Goal: Task Accomplishment & Management: Complete application form

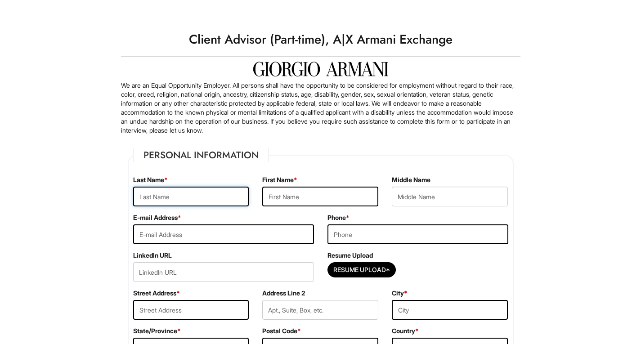
click at [201, 203] on input "text" at bounding box center [191, 197] width 116 height 20
type input "[PERSON_NAME]"
type input "[PERSON_NAME][EMAIL_ADDRESS][DOMAIN_NAME]"
type input "9143389109"
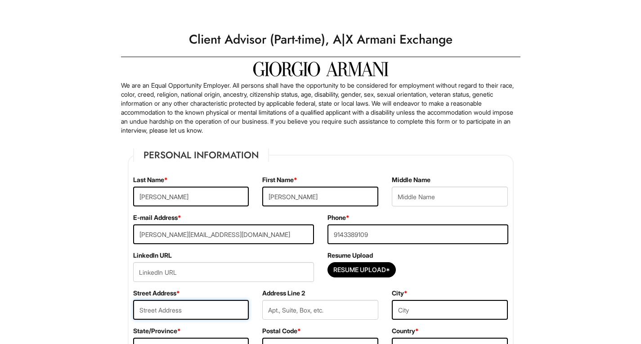
type input "[STREET_ADDRESS]"
type input "Apt 3"
type input "[GEOGRAPHIC_DATA][PERSON_NAME]"
select select "NY"
type input "10801"
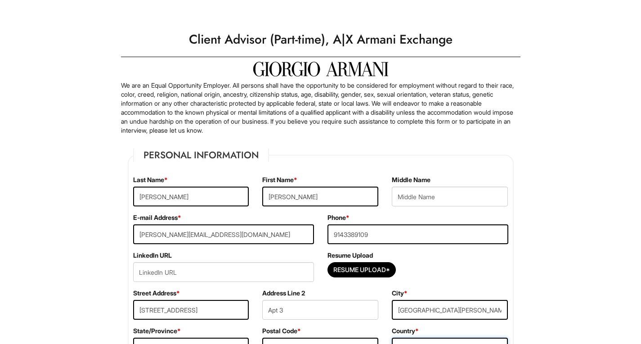
select select "[GEOGRAPHIC_DATA]"
click at [263, 269] on input "url" at bounding box center [223, 272] width 181 height 20
paste input "[DOMAIN_NAME][URL][PERSON_NAME]"
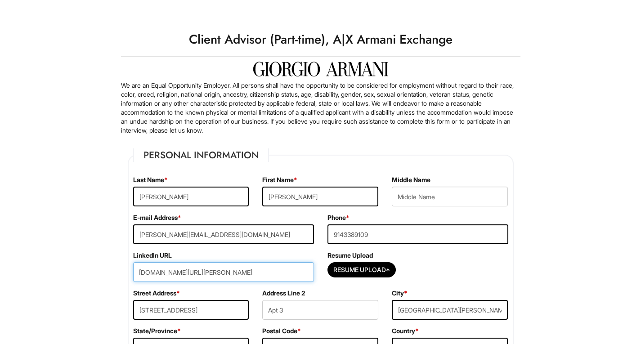
type input "[DOMAIN_NAME][URL][PERSON_NAME]"
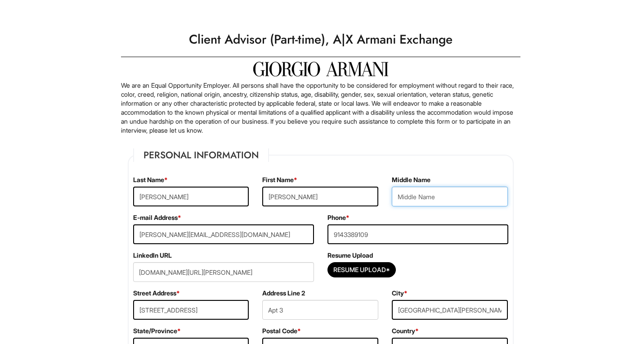
click at [413, 201] on input "text" at bounding box center [450, 197] width 116 height 20
type input "Fatima"
click at [335, 269] on input "Resume Upload*" at bounding box center [361, 270] width 67 height 14
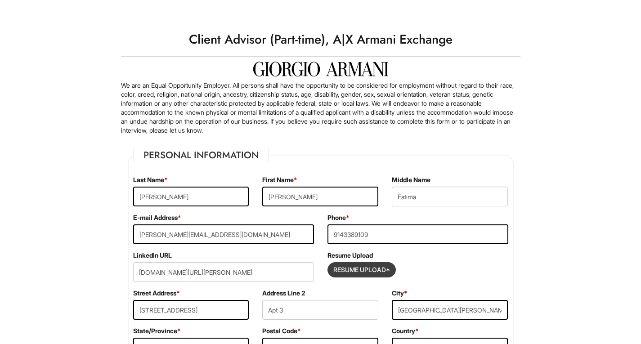
type input "C:\fakepath\[PERSON_NAME]- Resume 25'-26'.pdf"
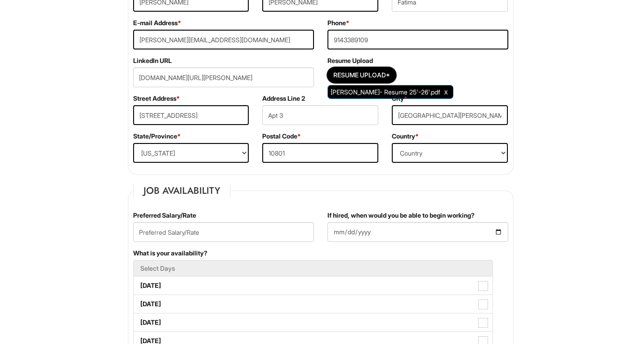
scroll to position [201, 0]
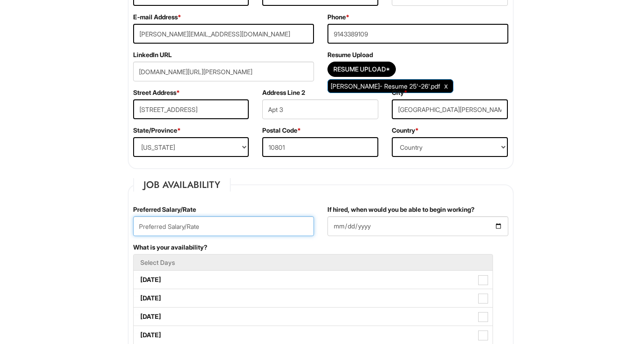
click at [169, 226] on input "text" at bounding box center [223, 226] width 181 height 20
type input "16.50/hour"
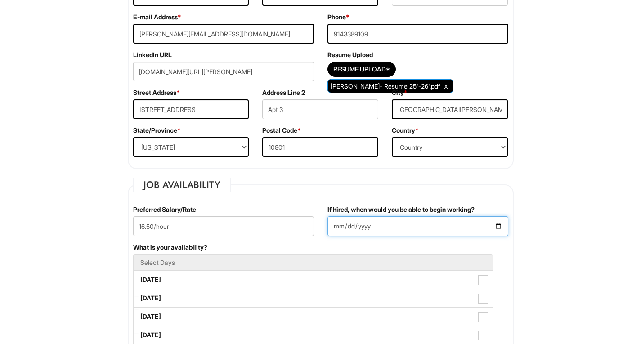
click at [493, 227] on input "If hired, when would you be able to begin working?" at bounding box center [417, 226] width 181 height 20
click at [499, 226] on input "If hired, when would you be able to begin working?" at bounding box center [417, 226] width 181 height 20
click at [370, 220] on input "2025-10-01" at bounding box center [417, 226] width 181 height 20
click at [497, 227] on input "2025-10-01" at bounding box center [417, 226] width 181 height 20
type input "2025-08-31"
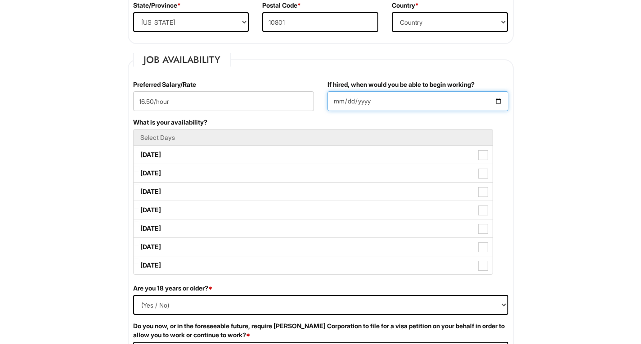
scroll to position [332, 0]
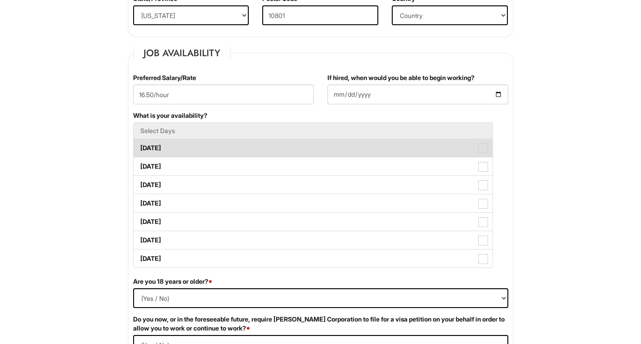
click at [149, 148] on label "Monday" at bounding box center [313, 148] width 359 height 18
click at [139, 147] on Available_Monday "Monday" at bounding box center [137, 144] width 6 height 6
checkbox Available_Monday "true"
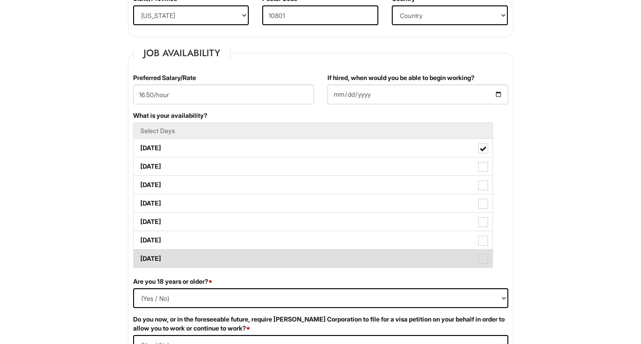
click at [147, 258] on label "Sunday" at bounding box center [313, 259] width 359 height 18
click at [139, 257] on Available_Sunday "Sunday" at bounding box center [137, 254] width 6 height 6
checkbox Available_Sunday "true"
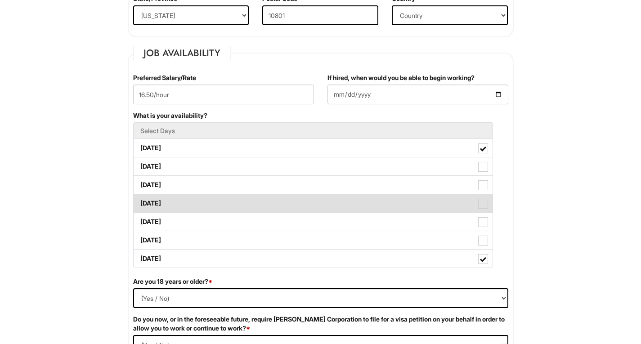
click at [152, 208] on label "Thursday" at bounding box center [313, 203] width 359 height 18
click at [139, 202] on Available_Thursday "Thursday" at bounding box center [137, 199] width 6 height 6
checkbox Available_Thursday "true"
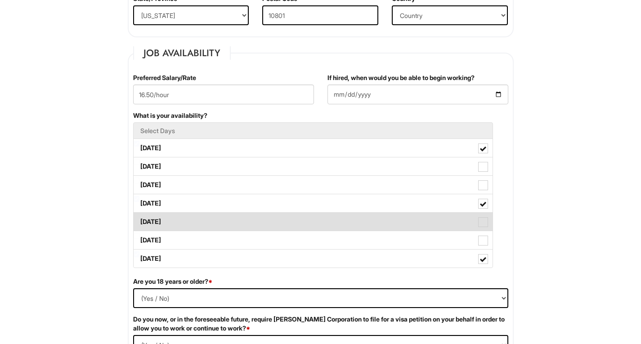
click at [151, 227] on label "Friday" at bounding box center [313, 222] width 359 height 18
click at [139, 220] on Available_Friday "Friday" at bounding box center [137, 217] width 6 height 6
checkbox Available_Friday "true"
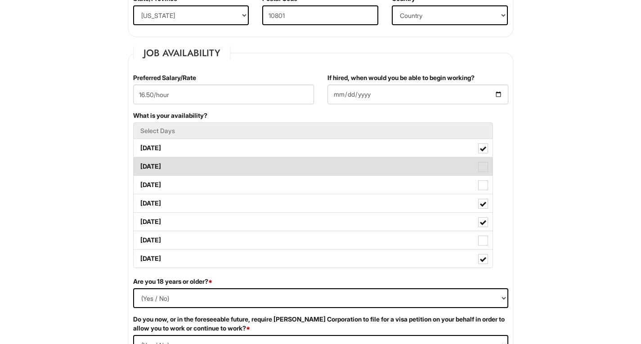
click at [149, 168] on label "Tuesday" at bounding box center [313, 166] width 359 height 18
click at [139, 165] on Available_Tuesday "Tuesday" at bounding box center [137, 162] width 6 height 6
checkbox Available_Tuesday "true"
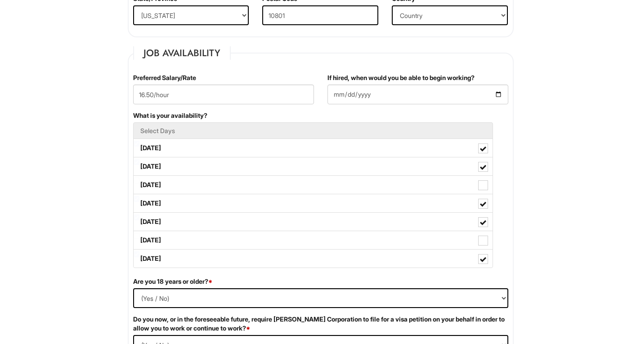
click at [154, 306] on select "(Yes / No) Yes No" at bounding box center [320, 298] width 375 height 20
select select "Yes"
click at [133, 288] on select "(Yes / No) Yes No" at bounding box center [320, 298] width 375 height 20
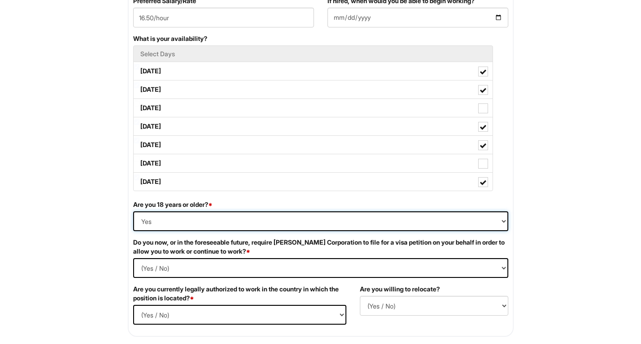
scroll to position [424, 0]
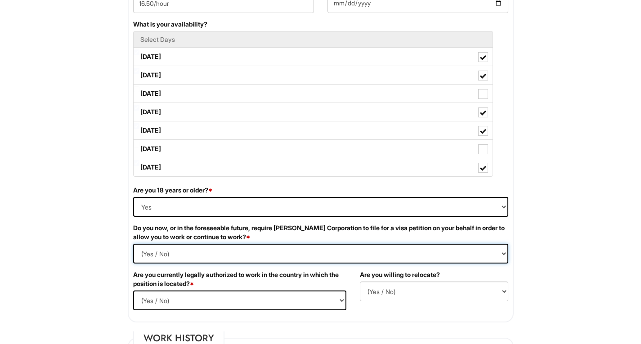
click at [158, 253] on Required "(Yes / No) Yes No" at bounding box center [320, 254] width 375 height 20
select Required "No"
click at [133, 244] on Required "(Yes / No) Yes No" at bounding box center [320, 254] width 375 height 20
click at [172, 297] on select "(Yes / No) Yes No" at bounding box center [239, 300] width 213 height 20
select select "Yes"
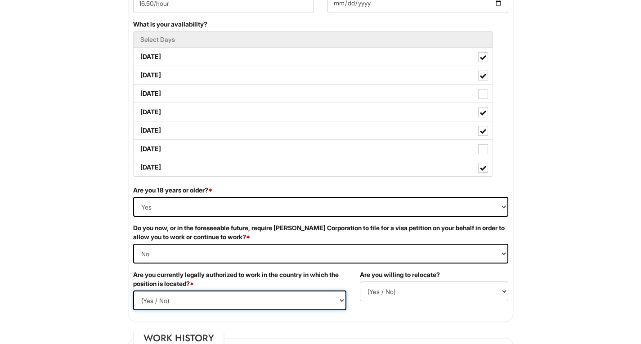
click at [133, 290] on select "(Yes / No) Yes No" at bounding box center [239, 300] width 213 height 20
click at [375, 294] on select "(Yes / No) No Yes" at bounding box center [434, 291] width 148 height 20
select select "N"
click at [360, 281] on select "(Yes / No) No Yes" at bounding box center [434, 291] width 148 height 20
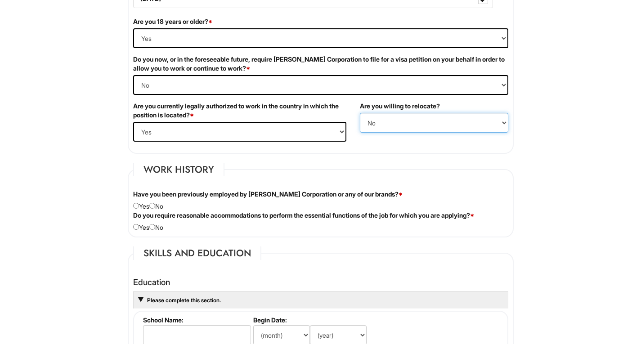
scroll to position [593, 0]
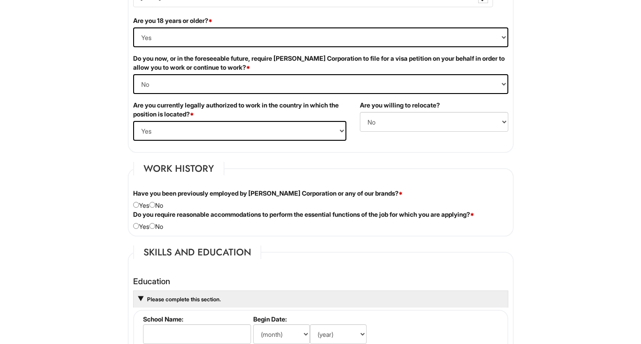
click at [160, 208] on div "Have you been previously employed by Giorgio Armani Corporation or any of our b…" at bounding box center [320, 199] width 388 height 21
click at [155, 207] on input "radio" at bounding box center [152, 205] width 6 height 6
radio input "true"
click at [155, 226] on input "radio" at bounding box center [152, 226] width 6 height 6
radio input "true"
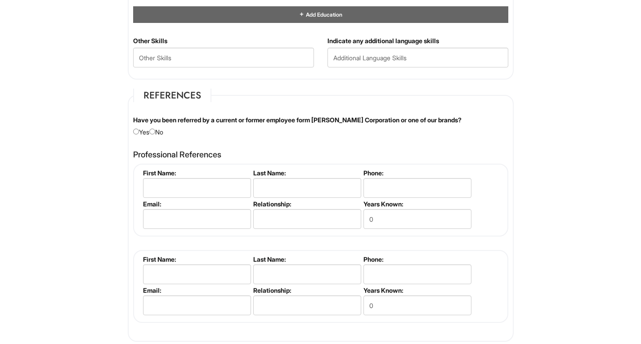
scroll to position [982, 0]
click at [155, 132] on input "radio" at bounding box center [152, 132] width 6 height 6
radio input "true"
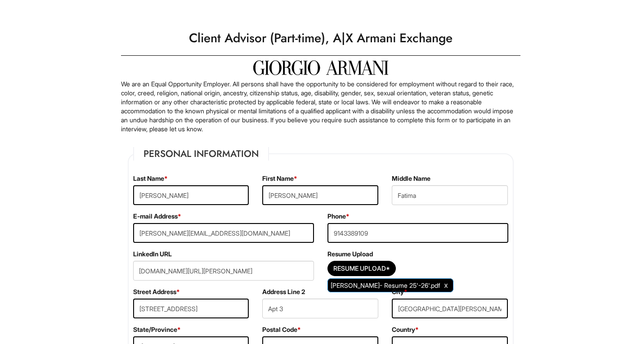
scroll to position [0, 0]
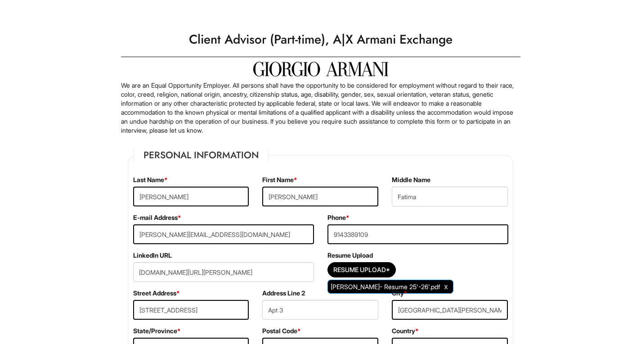
click at [134, 165] on fieldset "Personal Information Last Name * Lopez First Name * Emily Middle Name Fatima E-…" at bounding box center [321, 258] width 386 height 221
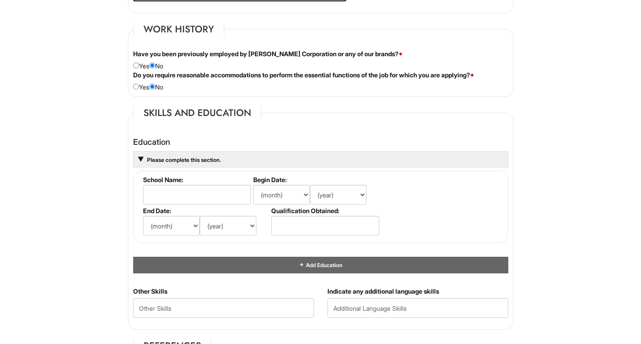
scroll to position [743, 0]
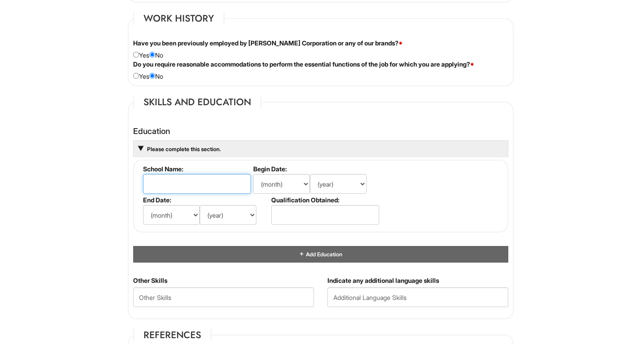
click at [158, 176] on input "text" at bounding box center [197, 184] width 108 height 20
type input "SUNY Westchester Community College"
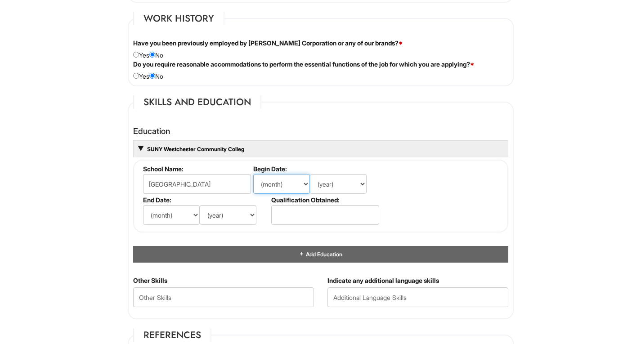
click at [275, 187] on select "(month) Jan Feb Mar Apr May Jun Jul Aug Sep Oct Nov Dec" at bounding box center [281, 184] width 57 height 20
select select "9"
click at [253, 174] on select "(month) Jan Feb Mar Apr May Jun Jul Aug Sep Oct Nov Dec" at bounding box center [281, 184] width 57 height 20
click at [330, 179] on select "(year) 2029 2028 2027 2026 2025 2024 2023 2022 2021 2020 2019 2018 2017 2016 20…" at bounding box center [338, 184] width 57 height 20
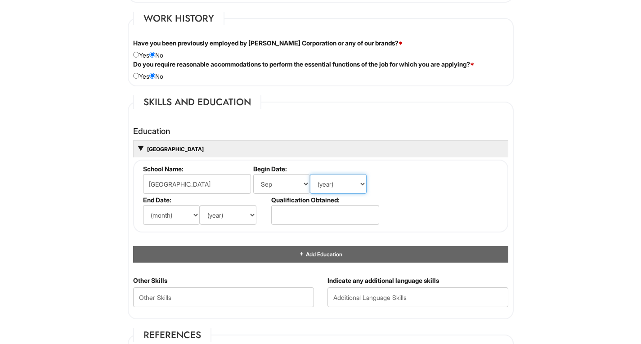
select select "2024"
click at [310, 174] on select "(year) 2029 2028 2027 2026 2025 2024 2023 2022 2021 2020 2019 2018 2017 2016 20…" at bounding box center [338, 184] width 57 height 20
click at [162, 209] on select "(month) Jan Feb Mar Apr May Jun Jul Aug Sep Oct Nov Dec" at bounding box center [171, 215] width 57 height 20
click at [143, 205] on select "(month) Jan Feb Mar Apr May Jun Jul Aug Sep Oct Nov Dec" at bounding box center [171, 215] width 57 height 20
click at [172, 210] on select "(month) Jan Feb Mar Apr May Jun Jul Aug Sep Oct Nov Dec" at bounding box center [171, 215] width 57 height 20
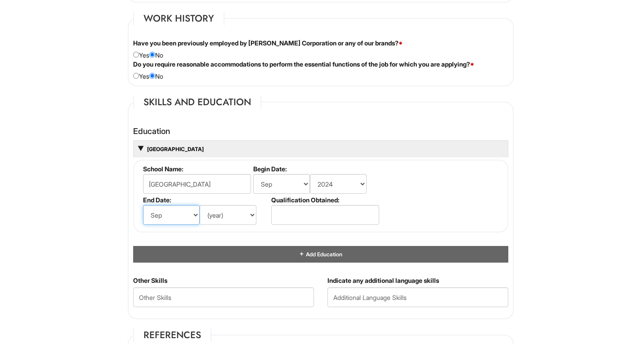
click at [143, 205] on select "(month) Jan Feb Mar Apr May Jun Jul Aug Sep Oct Nov Dec" at bounding box center [171, 215] width 57 height 20
click at [185, 211] on select "(month) Jan Feb Mar Apr May Jun Jul Aug Sep Oct Nov Dec" at bounding box center [171, 215] width 57 height 20
select select "5"
click at [143, 205] on select "(month) Jan Feb Mar Apr May Jun Jul Aug Sep Oct Nov Dec" at bounding box center [171, 215] width 57 height 20
click at [213, 218] on select "(year) 2029 2028 2027 2026 2025 2024 2023 2022 2021 2020 2019 2018 2017 2016 20…" at bounding box center [228, 215] width 57 height 20
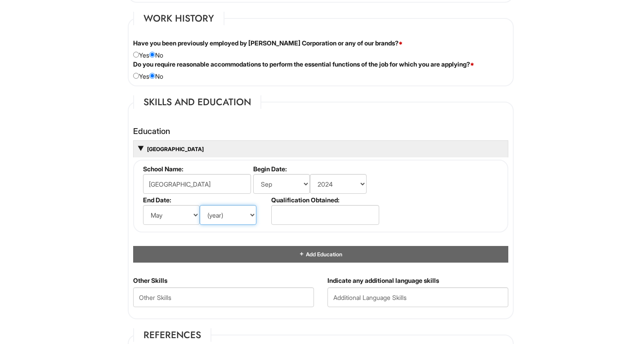
select select "2026"
click at [200, 205] on select "(year) 2029 2028 2027 2026 2025 2024 2023 2022 2021 2020 2019 2018 2017 2016 20…" at bounding box center [228, 215] width 57 height 20
click at [288, 211] on input "text" at bounding box center [325, 215] width 108 height 20
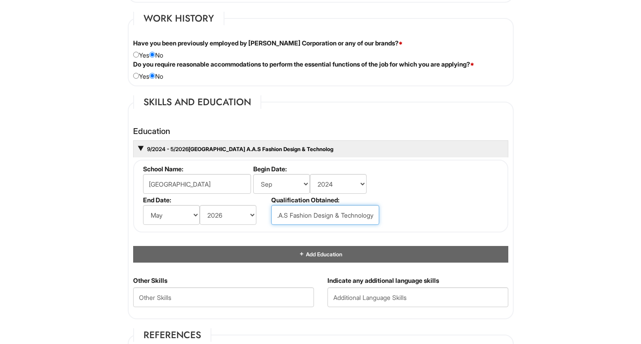
scroll to position [0, 9]
type input "A.A.S Fashion Design & Technology"
click at [65, 274] on html "Please Complete This Form 1 2 3 Client Advisor (Part-time), A|X Armani Exchange…" at bounding box center [320, 135] width 641 height 1757
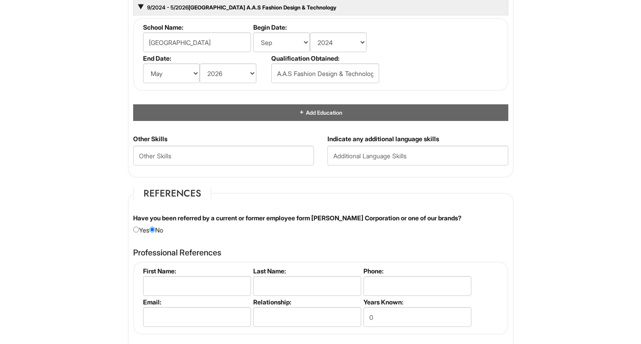
scroll to position [972, 0]
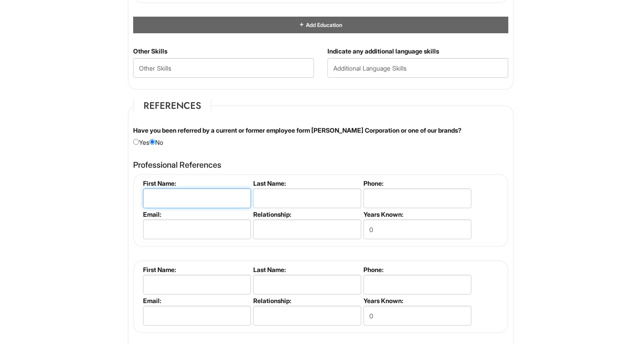
click at [176, 193] on input "text" at bounding box center [197, 198] width 108 height 20
type input "Zahra"
click at [272, 201] on input "text" at bounding box center [307, 198] width 108 height 20
type input "H"
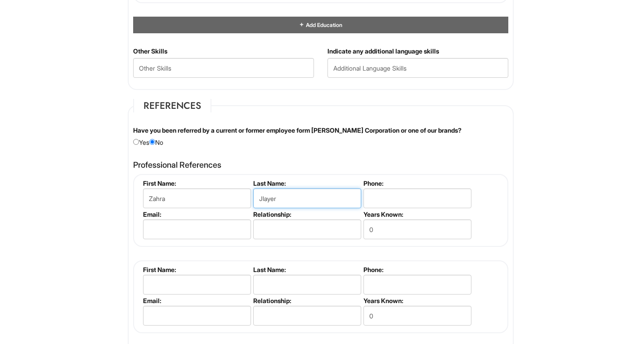
type input "Jlayer"
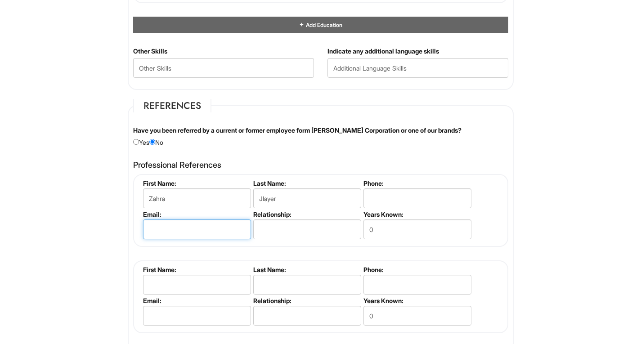
click at [213, 229] on input "email" at bounding box center [197, 229] width 108 height 20
click at [250, 226] on input "info@vandagallery.com" at bounding box center [197, 229] width 108 height 20
type input "info@vandagallery.com"
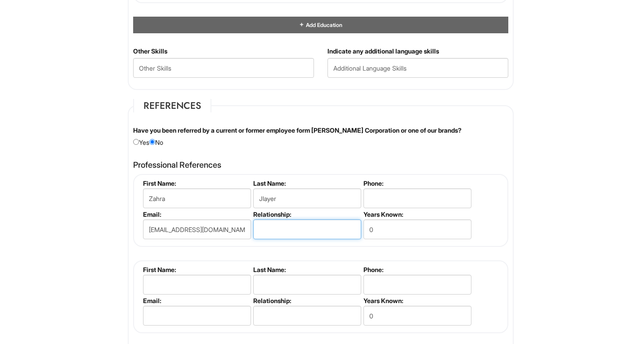
click at [296, 228] on input "text" at bounding box center [307, 229] width 108 height 20
type input "Former Boss"
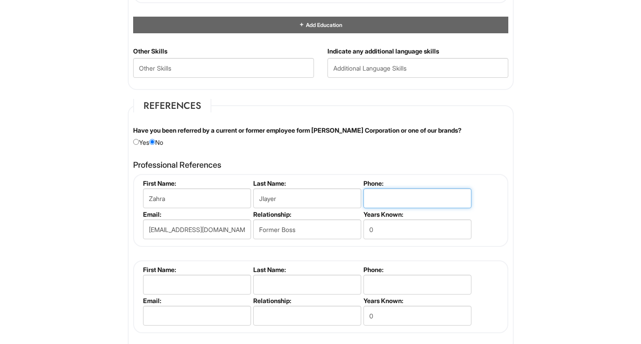
click at [374, 201] on input "tel" at bounding box center [417, 198] width 108 height 20
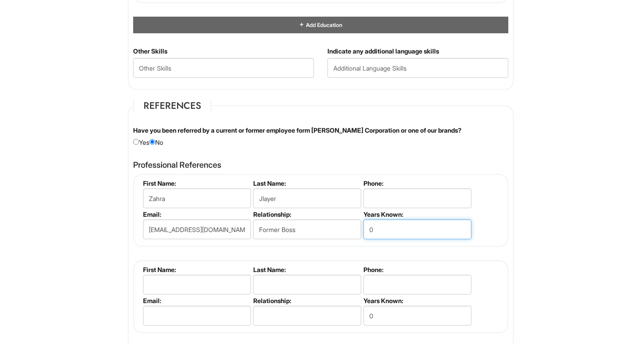
click at [375, 230] on input "0" at bounding box center [417, 229] width 108 height 20
type input "0.5"
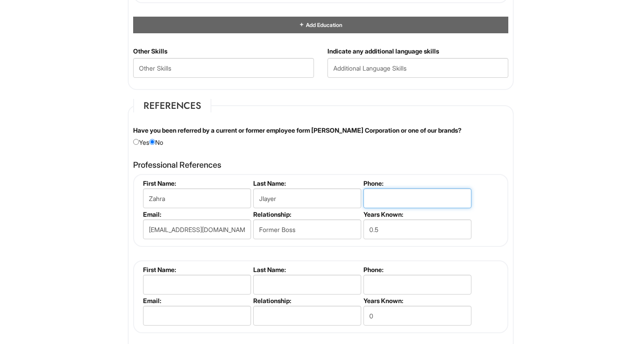
click at [372, 198] on input "tel" at bounding box center [417, 198] width 108 height 20
type input "(917) 547 - 5602"
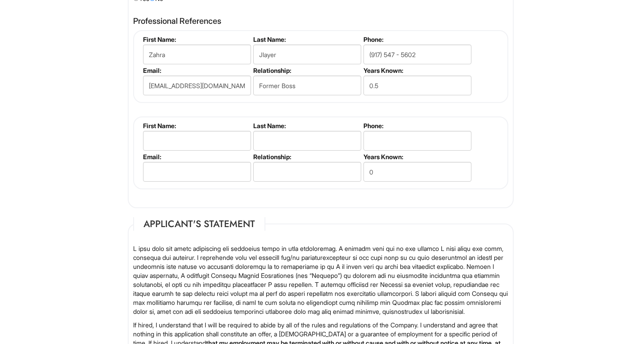
scroll to position [1117, 0]
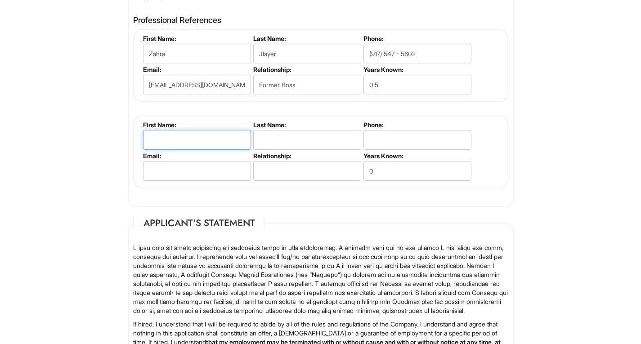
click at [229, 135] on input "text" at bounding box center [197, 140] width 108 height 20
type input "Jana"
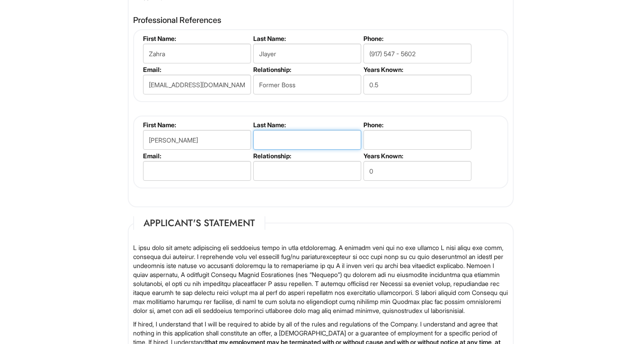
click at [269, 139] on input "text" at bounding box center [307, 140] width 108 height 20
type input "George"
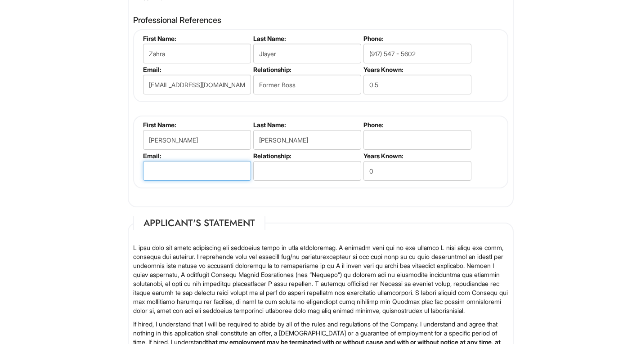
click at [195, 169] on input "email" at bounding box center [197, 171] width 108 height 20
type input "janamariyageorge@gmail.com"
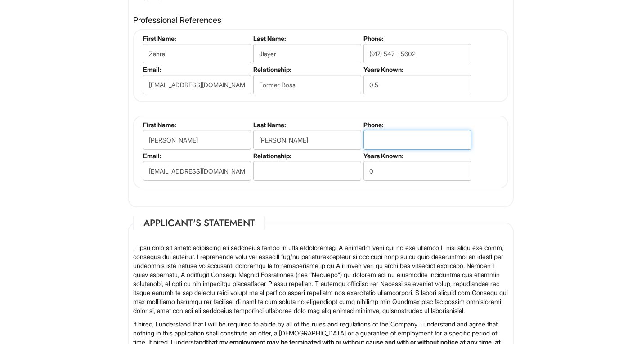
click at [373, 149] on input "tel" at bounding box center [417, 140] width 108 height 20
type input "(914) 354 - 9567"
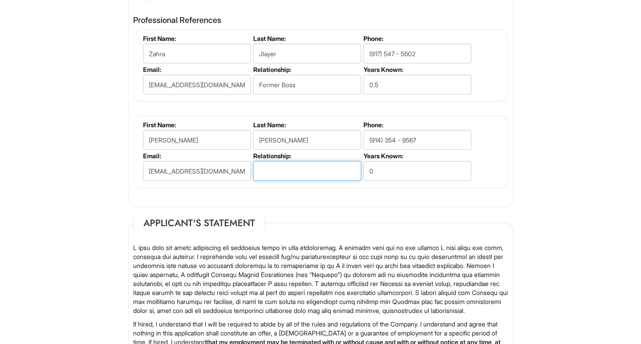
click at [300, 165] on input "text" at bounding box center [307, 171] width 108 height 20
type input "Work Accquaintance"
click at [351, 195] on div "Professional References Zahra Jlayer First Name: Zahra Last Name: Jlayer Phone:…" at bounding box center [320, 106] width 388 height 191
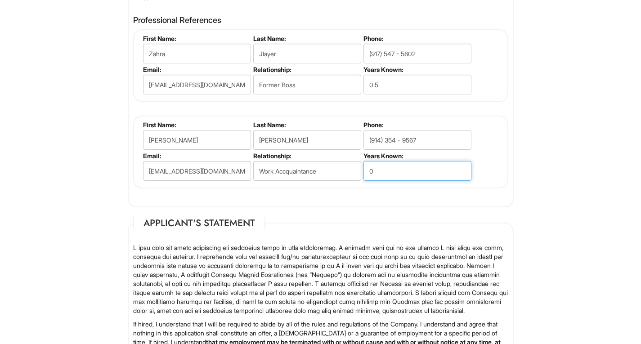
click at [382, 169] on input "0" at bounding box center [417, 171] width 108 height 20
type input "4"
click at [179, 194] on div "Professional References Zahra Jlayer First Name: Zahra Last Name: Jlayer Phone:…" at bounding box center [320, 106] width 388 height 191
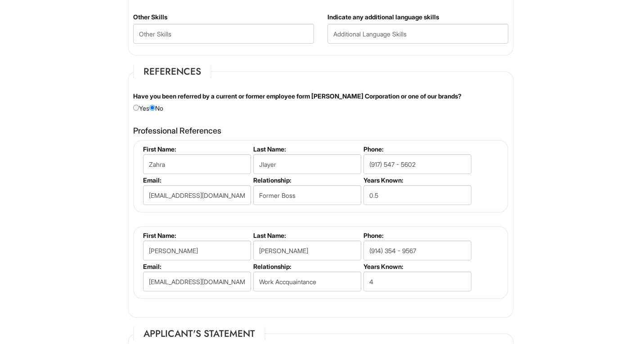
scroll to position [1006, 0]
click at [130, 111] on div "Have you been referred by a current or former employee form Giorgio Armani Corp…" at bounding box center [320, 103] width 388 height 21
click at [388, 199] on input "0.5" at bounding box center [417, 196] width 108 height 20
type input "0"
type input "1"
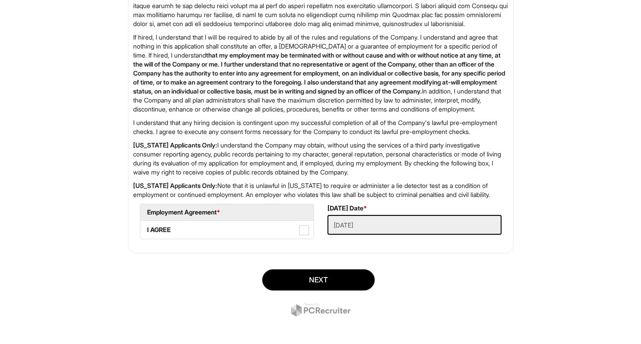
scroll to position [1448, 0]
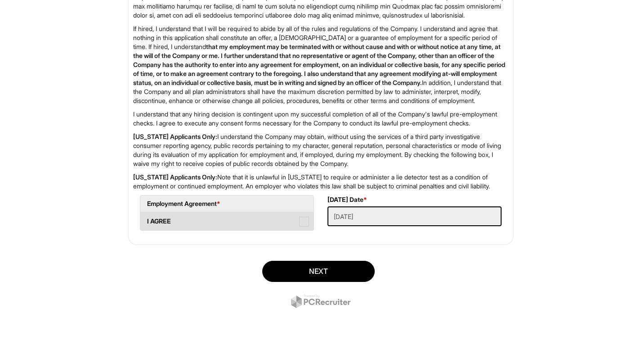
click at [241, 219] on label "I AGREE" at bounding box center [226, 221] width 173 height 18
click at [146, 219] on AGREE "I AGREE" at bounding box center [143, 217] width 6 height 6
checkbox AGREE "true"
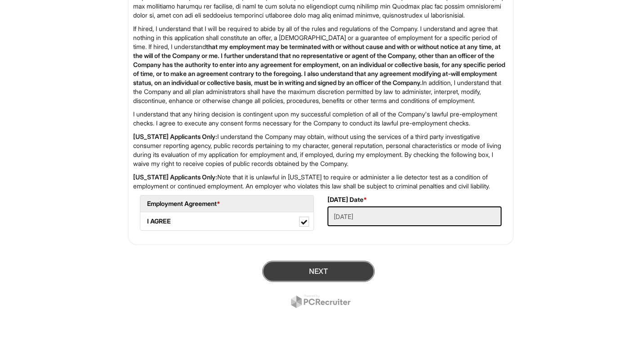
click at [278, 272] on button "Next" at bounding box center [318, 271] width 112 height 21
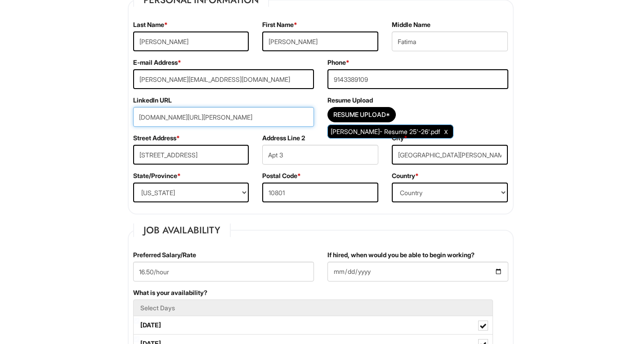
scroll to position [155, 0]
click at [269, 119] on input "www.linkedin.com/in/emily-lopez-design" at bounding box center [223, 117] width 181 height 20
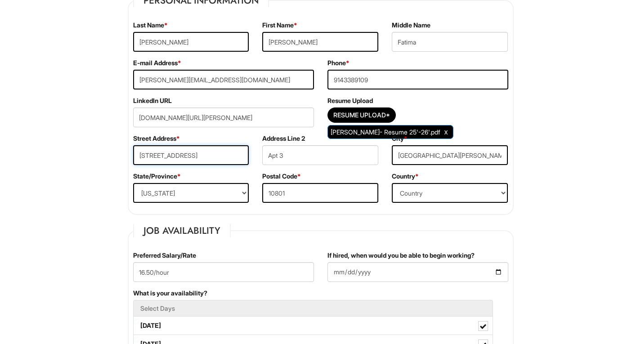
click at [154, 153] on input "378 North Avenue" at bounding box center [191, 155] width 116 height 20
click at [138, 118] on input "www.linkedin.com/in/emily-lopez-design" at bounding box center [223, 117] width 181 height 20
click at [138, 118] on input "https://www.linkedin.com/in/emily-lopez-design" at bounding box center [223, 117] width 181 height 20
click at [154, 115] on input "https://www.linkedin.com/in/emily-lopez-design" at bounding box center [223, 117] width 181 height 20
paste input "url"
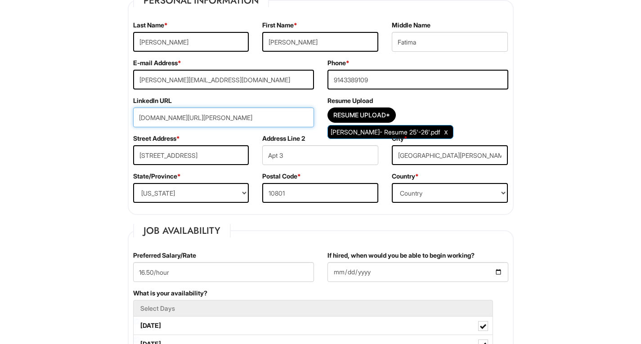
click at [134, 118] on input "www.linkedin.com/in/emily-lopez-design" at bounding box center [223, 117] width 181 height 20
type input "https://www.linkedin.com/in/emily-lopez-design"
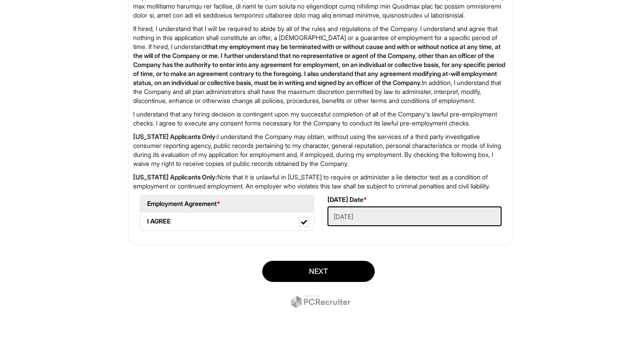
scroll to position [1438, 0]
click at [284, 277] on button "Next" at bounding box center [318, 271] width 112 height 21
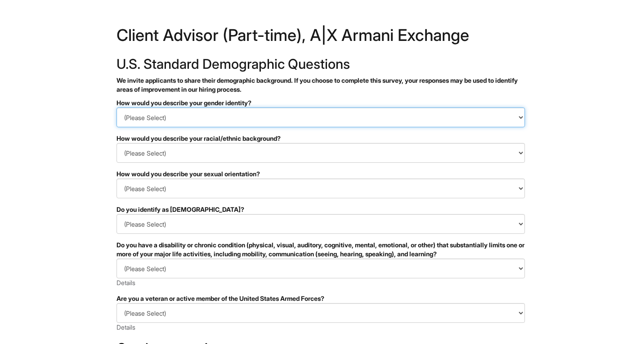
click at [206, 112] on select "(Please Select) Man Woman [DEMOGRAPHIC_DATA] I prefer to self-describe I don't …" at bounding box center [320, 117] width 408 height 20
select select "Woman"
click at [116, 107] on select "(Please Select) Man Woman [DEMOGRAPHIC_DATA] I prefer to self-describe I don't …" at bounding box center [320, 117] width 408 height 20
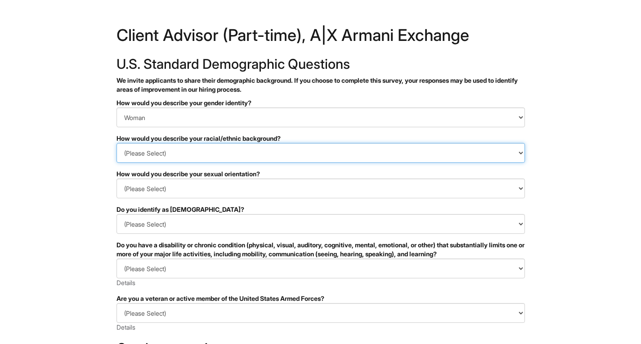
click at [203, 148] on select "(Please Select) [DEMOGRAPHIC_DATA] or of [DEMOGRAPHIC_DATA] descent [DEMOGRAPHI…" at bounding box center [320, 153] width 408 height 20
select select "Hispanic, Latinx or of Spanish Origin"
click at [116, 143] on select "(Please Select) [DEMOGRAPHIC_DATA] or of [DEMOGRAPHIC_DATA] descent [DEMOGRAPHI…" at bounding box center [320, 153] width 408 height 20
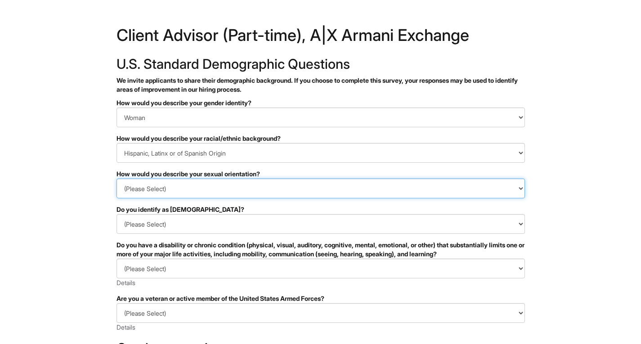
click at [199, 187] on select "(Please Select) [DEMOGRAPHIC_DATA] [DEMOGRAPHIC_DATA] and/or [DEMOGRAPHIC_DATA]…" at bounding box center [320, 188] width 408 height 20
select select "I don't wish to answer"
click at [116, 178] on select "(Please Select) [DEMOGRAPHIC_DATA] [DEMOGRAPHIC_DATA] and/or [DEMOGRAPHIC_DATA]…" at bounding box center [320, 188] width 408 height 20
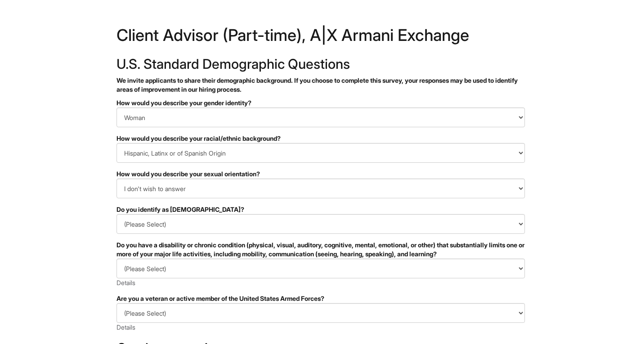
click at [192, 234] on form "PLEASE COMPLETE ALL REQUIRED FIELDS How would you describe your gender identity…" at bounding box center [320, 290] width 408 height 385
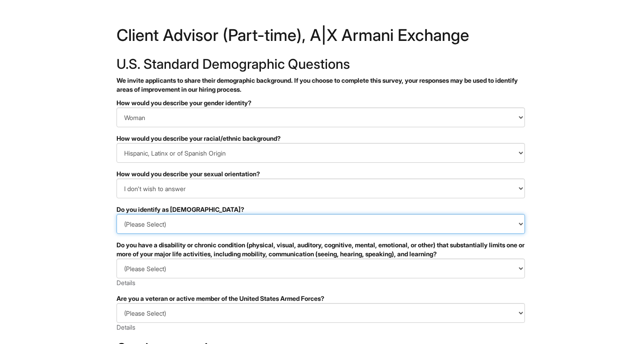
click at [192, 221] on select "(Please Select) Yes No I prefer to self-describe I don't wish to answer" at bounding box center [320, 224] width 408 height 20
select select "No"
click at [116, 214] on select "(Please Select) Yes No I prefer to self-describe I don't wish to answer" at bounding box center [320, 224] width 408 height 20
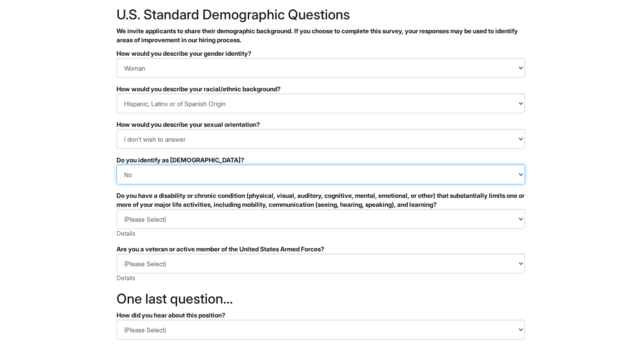
scroll to position [50, 0]
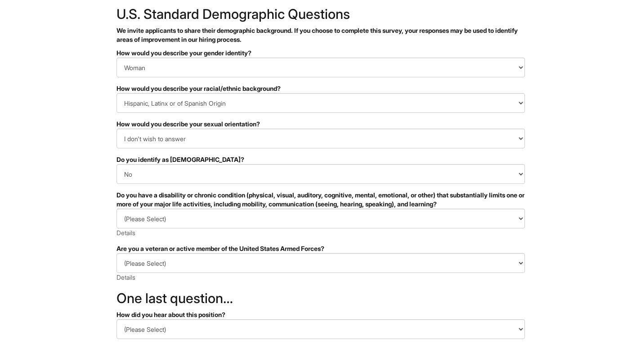
click at [181, 232] on div "(Please Select) YES, I HAVE A DISABILITY (or previously had a disability) NO, I…" at bounding box center [320, 223] width 408 height 29
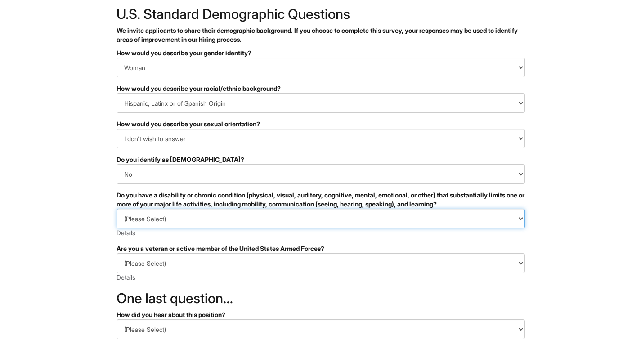
click at [181, 213] on select "(Please Select) YES, I HAVE A DISABILITY (or previously had a disability) NO, I…" at bounding box center [320, 219] width 408 height 20
select select "NO, I DON'T HAVE A DISABILITY"
click at [116, 209] on select "(Please Select) YES, I HAVE A DISABILITY (or previously had a disability) NO, I…" at bounding box center [320, 219] width 408 height 20
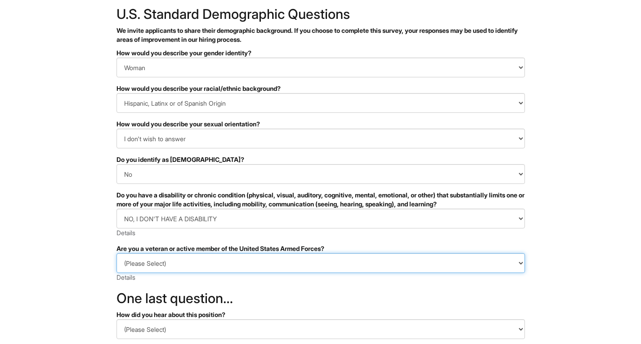
click at [177, 260] on select "(Please Select) I IDENTIFY AS ONE OR MORE OF THE CLASSIFICATIONS OF PROTECTED V…" at bounding box center [320, 263] width 408 height 20
select select "I PREFER NOT TO ANSWER"
click at [116, 253] on select "(Please Select) I IDENTIFY AS ONE OR MORE OF THE CLASSIFICATIONS OF PROTECTED V…" at bounding box center [320, 263] width 408 height 20
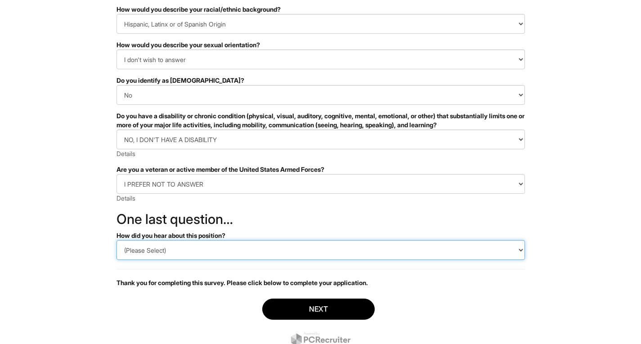
click at [161, 257] on select "(Please Select) CareerBuilder Indeed LinkedIn Monster Referral Other" at bounding box center [320, 250] width 408 height 20
select select "LinkedIn"
click at [116, 240] on select "(Please Select) CareerBuilder Indeed LinkedIn Monster Referral Other" at bounding box center [320, 250] width 408 height 20
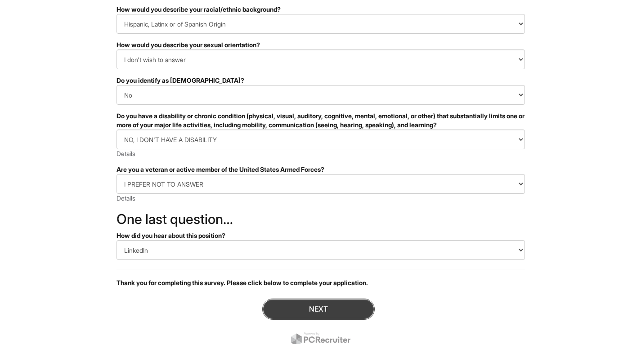
click at [293, 312] on button "Next" at bounding box center [318, 309] width 112 height 21
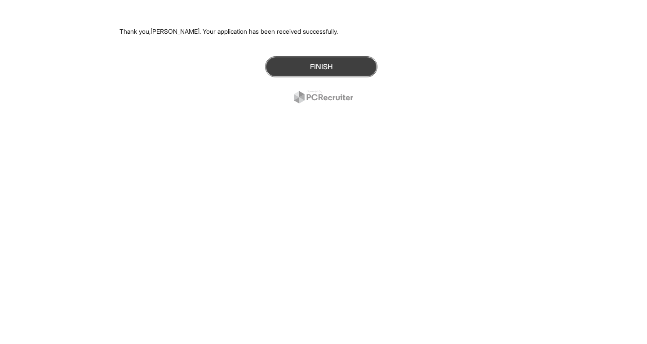
click at [301, 62] on button "Finish" at bounding box center [321, 66] width 112 height 21
